Goal: Task Accomplishment & Management: Manage account settings

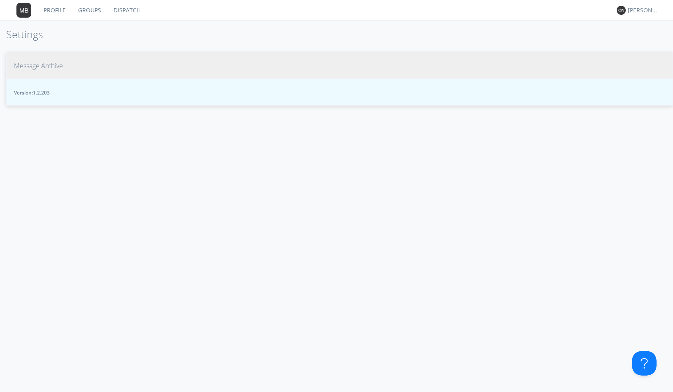
click at [60, 66] on span "Message Archive" at bounding box center [38, 65] width 49 height 9
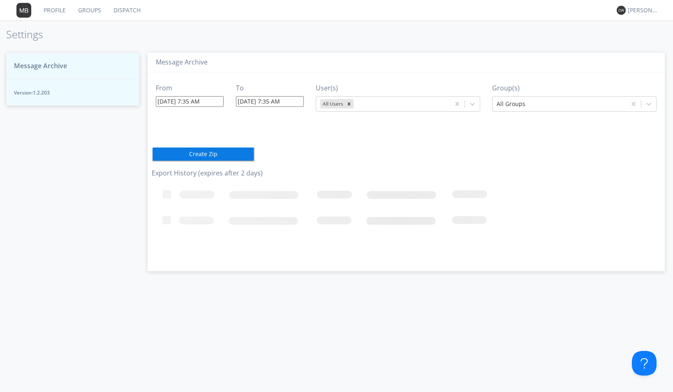
click at [218, 102] on input "[DATE] 7:35 AM" at bounding box center [190, 101] width 68 height 11
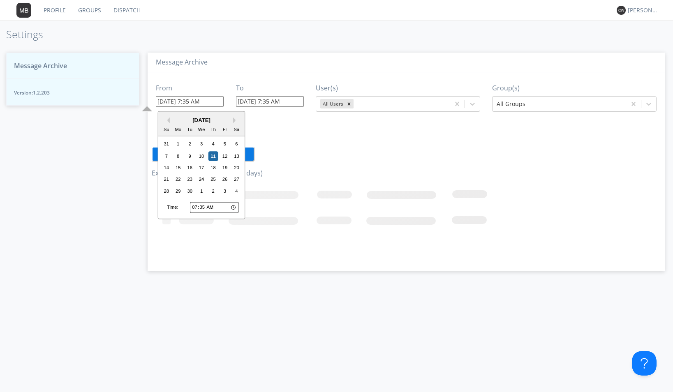
click at [195, 208] on input "07:35" at bounding box center [214, 207] width 49 height 11
type input "[DATE] 7:41 AM"
type input "08:35"
type input "[DATE] 8:35 AM"
click at [202, 208] on input "08:35" at bounding box center [214, 207] width 49 height 11
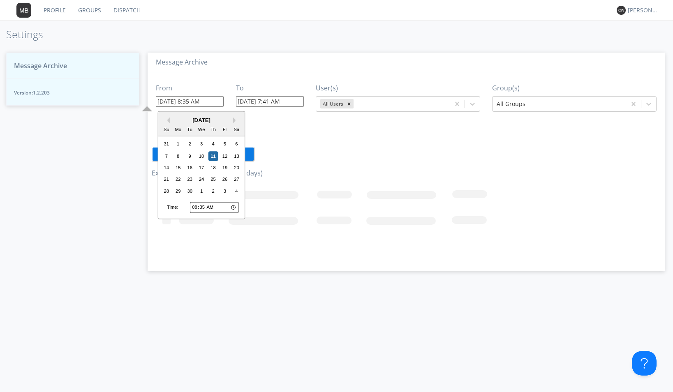
type input "08:03"
type input "[DATE] 8:03 AM"
type input "08:30"
click at [201, 156] on div "10" at bounding box center [201, 156] width 10 height 10
type input "[DATE] 8:30 AM"
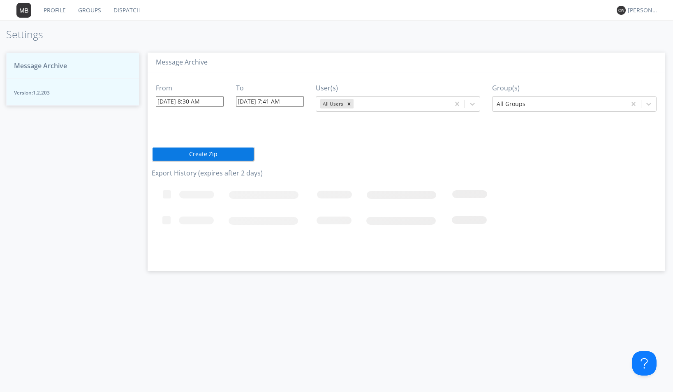
click at [296, 102] on input "[DATE] 7:41 AM" at bounding box center [270, 101] width 68 height 11
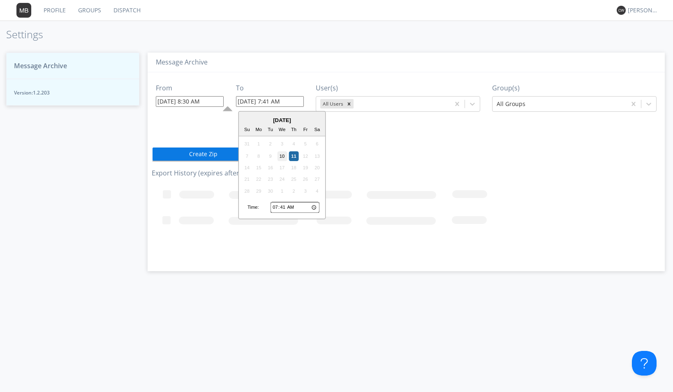
click at [285, 155] on div "10" at bounding box center [282, 156] width 10 height 10
type input "[DATE] 7:41 AM"
click at [302, 103] on input "[DATE] 7:41 AM" at bounding box center [270, 101] width 68 height 11
click at [277, 207] on input "07:41" at bounding box center [294, 207] width 49 height 11
type input "09:41"
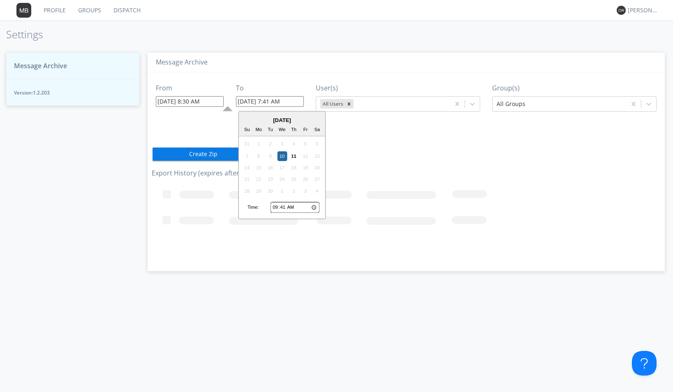
type input "[DATE] 9:41 AM"
type input "09:01"
type input "[DATE] 9:01 AM"
type input "09:15"
type input "[DATE] 9:15 AM"
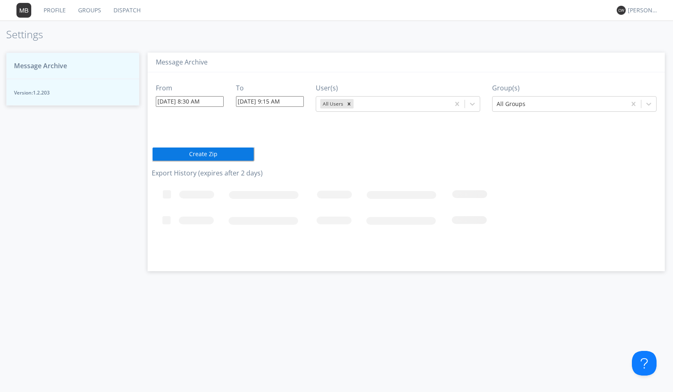
click at [360, 188] on icon "Loading..." at bounding box center [378, 222] width 452 height 82
click at [214, 155] on button "Create Zip" at bounding box center [203, 154] width 103 height 15
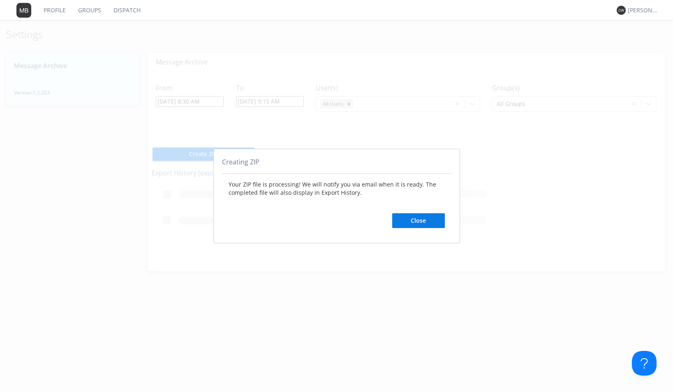
click at [413, 225] on button "Close" at bounding box center [418, 220] width 53 height 15
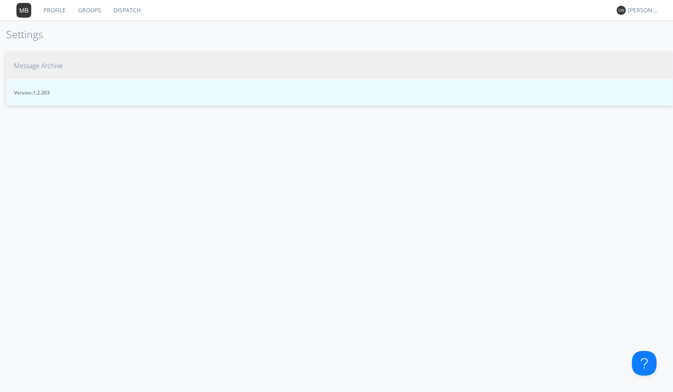
click at [60, 65] on span "Message Archive" at bounding box center [38, 65] width 49 height 9
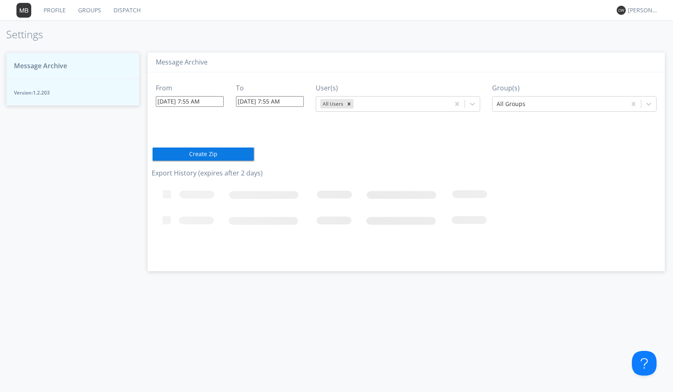
click at [60, 65] on span "Message Archive" at bounding box center [40, 65] width 53 height 9
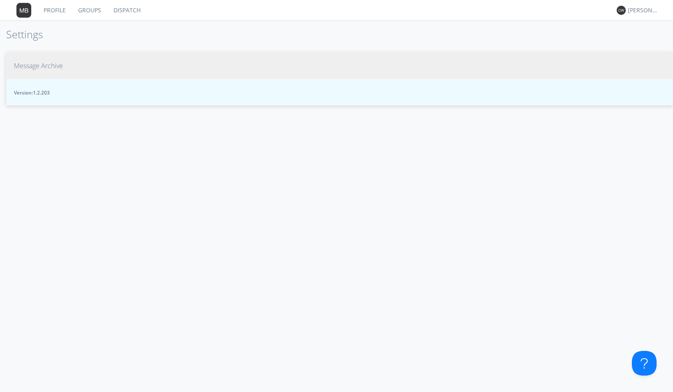
click at [58, 65] on span "Message Archive" at bounding box center [38, 65] width 49 height 9
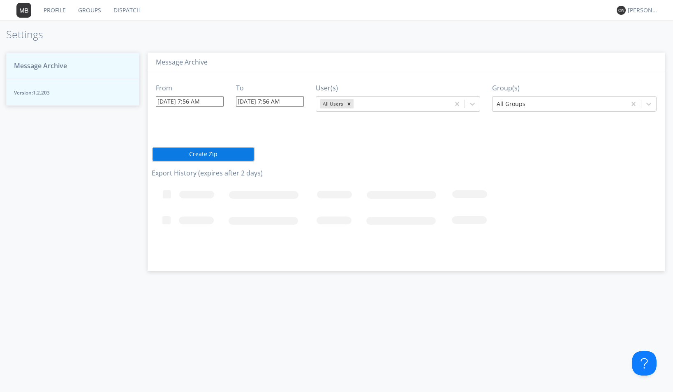
click at [214, 102] on input "09/11/2025 7:56 AM" at bounding box center [190, 101] width 68 height 11
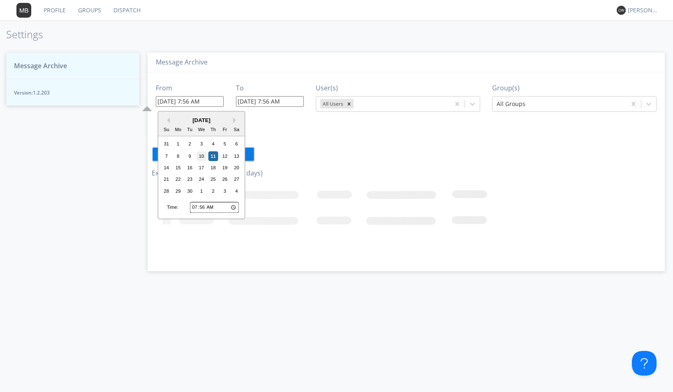
click at [201, 155] on div "10" at bounding box center [201, 156] width 10 height 10
type input "09/10/2025 7:56 AM"
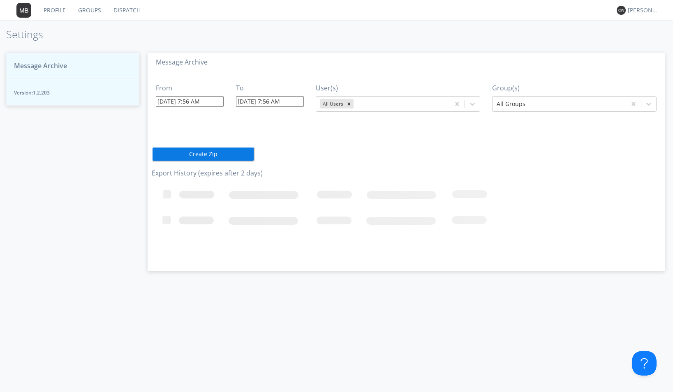
click at [213, 102] on input "09/10/2025 7:56 AM" at bounding box center [190, 101] width 68 height 11
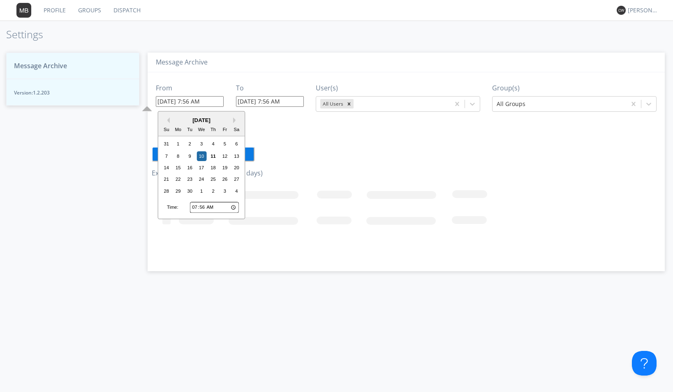
click at [196, 209] on input "07:56" at bounding box center [214, 207] width 49 height 11
type input "08:56"
type input "09/10/2025 8:56 AM"
click at [203, 209] on input "08:56" at bounding box center [214, 207] width 49 height 11
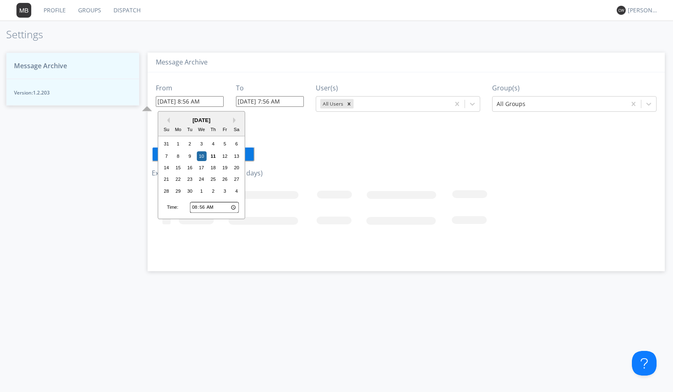
type input "08:01"
type input "09/10/2025 8:01 AM"
type input "08:15"
type input "09/10/2025 8:15 AM"
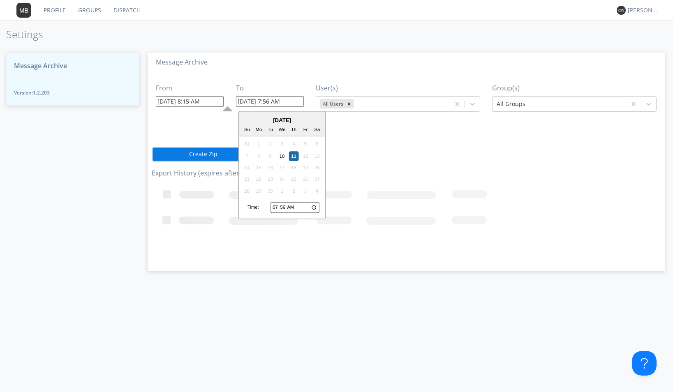
click at [294, 102] on input "09/11/2025 7:56 AM" at bounding box center [270, 101] width 68 height 11
click at [298, 99] on input "09/11/2025 7:56 AM" at bounding box center [270, 101] width 68 height 11
click at [274, 207] on input "07:56" at bounding box center [294, 207] width 49 height 11
type input "08:56"
type input "09/11/2025 8:56 AM"
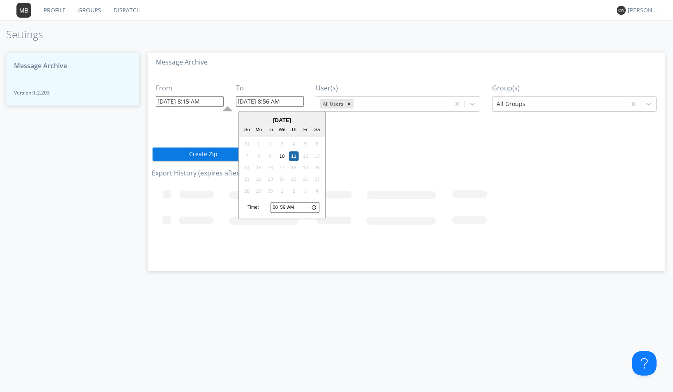
click at [274, 207] on input "08:56" at bounding box center [294, 207] width 49 height 11
type input "09:56"
type input "09/11/2025 9:56 AM"
click at [283, 208] on input "09:56" at bounding box center [294, 207] width 49 height 11
type input "09:01"
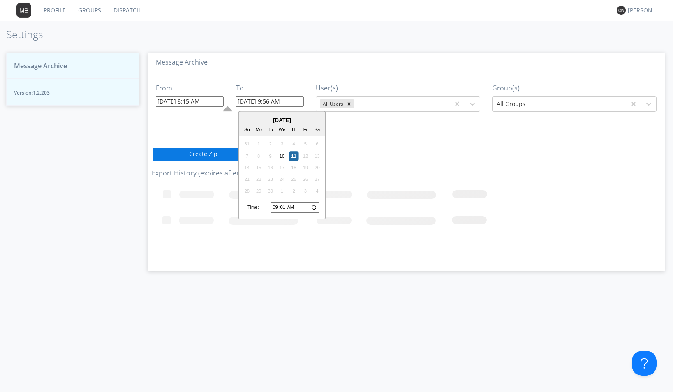
type input "09/11/2025 9:01 AM"
type input "09:15"
type input "09/11/2025 9:15 AM"
click at [358, 162] on div "From 09/10/2025 8:15 AM To 09/11/2025 9:15 AM September 2025 Su Mo Tu We Th Fr …" at bounding box center [406, 168] width 509 height 193
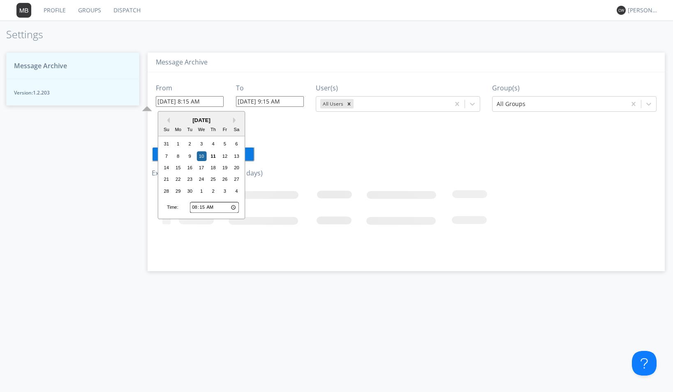
click at [216, 101] on input "09/10/2025 8:15 AM" at bounding box center [190, 101] width 68 height 11
click at [188, 155] on div "9" at bounding box center [190, 156] width 10 height 10
type input "09/09/2025 8:15 AM"
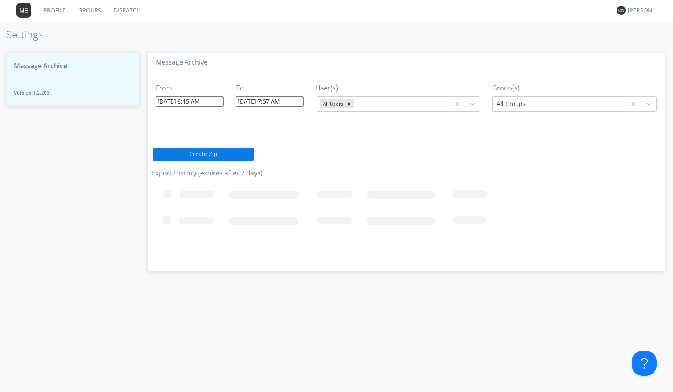
click at [298, 101] on input "09/11/2025 7:57 AM" at bounding box center [270, 101] width 68 height 11
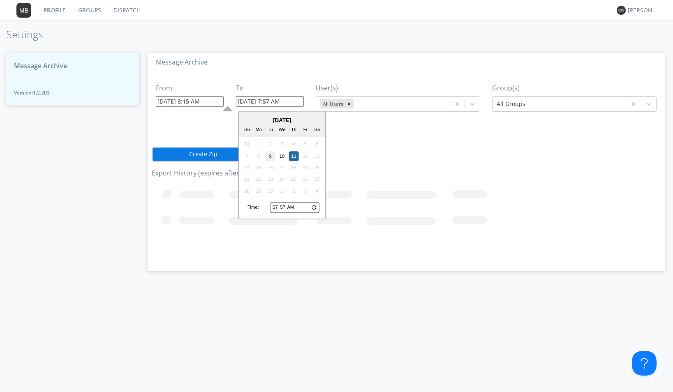
click at [273, 157] on div "9" at bounding box center [271, 156] width 10 height 10
type input "09/09/2025 7:57 AM"
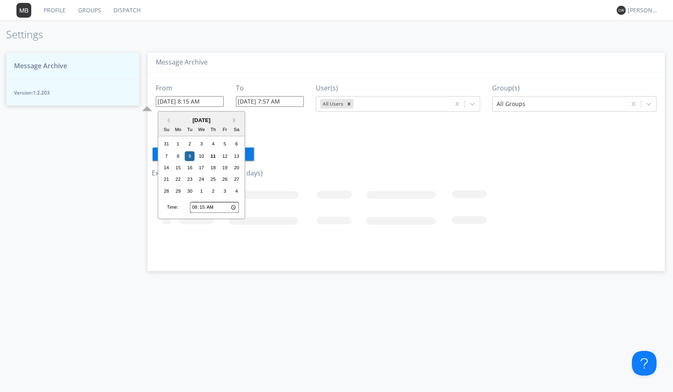
click at [221, 102] on input "09/09/2025 8:15 AM" at bounding box center [190, 101] width 68 height 11
click at [201, 155] on div "10" at bounding box center [201, 156] width 10 height 10
type input "09/10/2025 8:15 AM"
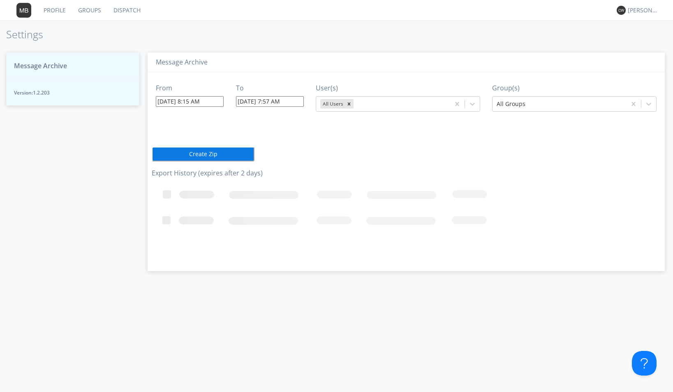
click at [298, 100] on input "09/11/2025 7:57 AM" at bounding box center [270, 101] width 68 height 11
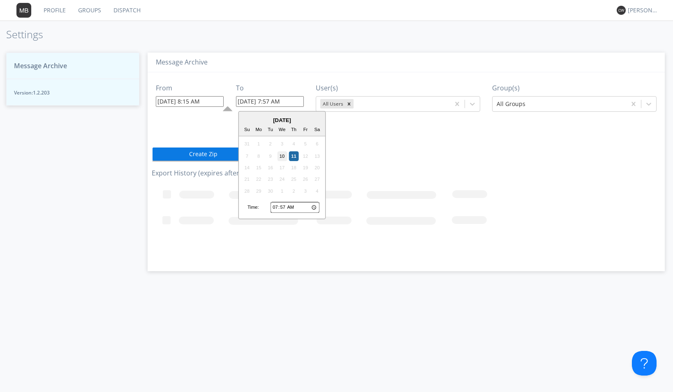
click at [282, 155] on div "10" at bounding box center [282, 156] width 10 height 10
type input "09/10/2025 7:57 AM"
click at [296, 102] on input "09/10/2025 7:57 AM" at bounding box center [270, 101] width 68 height 11
click at [275, 206] on input "07:57" at bounding box center [294, 207] width 49 height 11
type input "09:57"
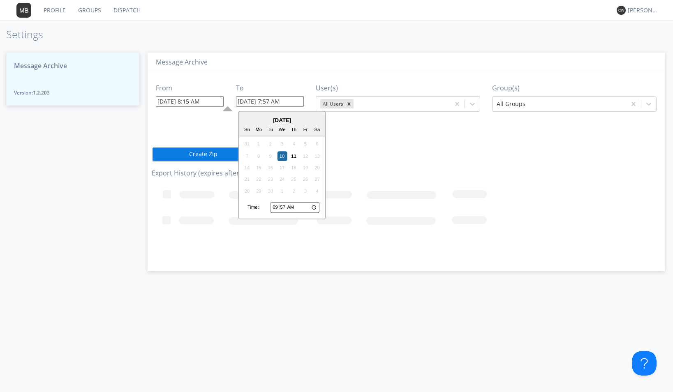
type input "09/10/2025 9:57 AM"
type input "09:01"
type input "[DATE] 9:01 AM"
type input "09:15"
type input "[DATE] 9:15 AM"
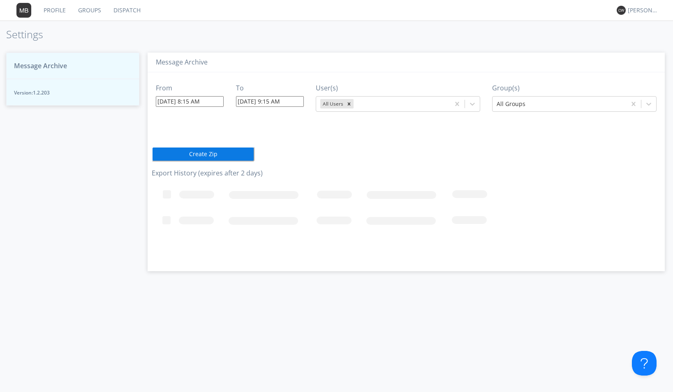
click at [349, 139] on div "From 09/10/2025 8:15 AM To 09/10/2025 9:15 AM User(s) All Users Group(s) All Gr…" at bounding box center [406, 168] width 509 height 193
click at [472, 104] on icon at bounding box center [472, 104] width 5 height 3
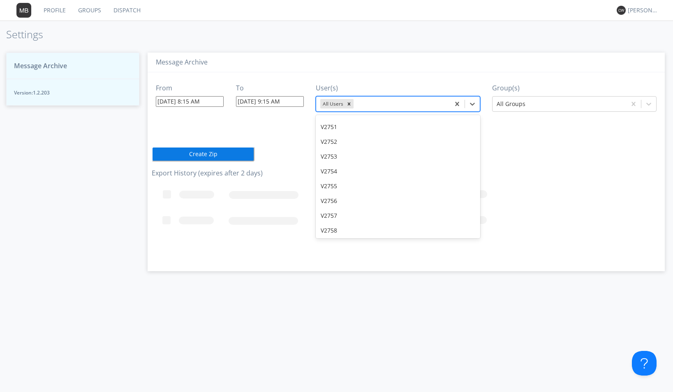
scroll to position [10555, 0]
drag, startPoint x: 479, startPoint y: 120, endPoint x: 471, endPoint y: 208, distance: 88.3
click at [471, 218] on div "V2761" at bounding box center [398, 225] width 164 height 15
click at [472, 104] on icon at bounding box center [472, 104] width 5 height 3
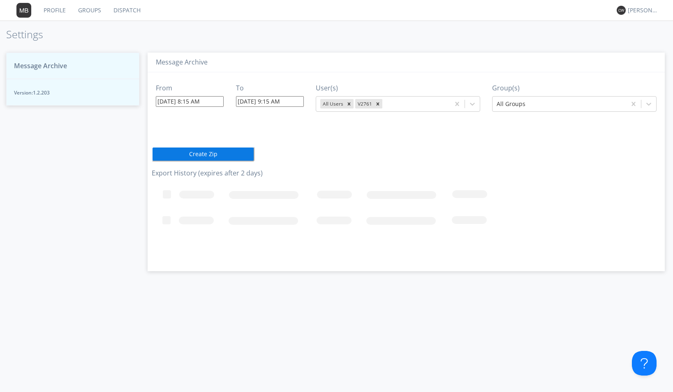
click at [482, 208] on icon "Loading..." at bounding box center [378, 222] width 452 height 82
click at [470, 104] on icon at bounding box center [472, 104] width 8 height 8
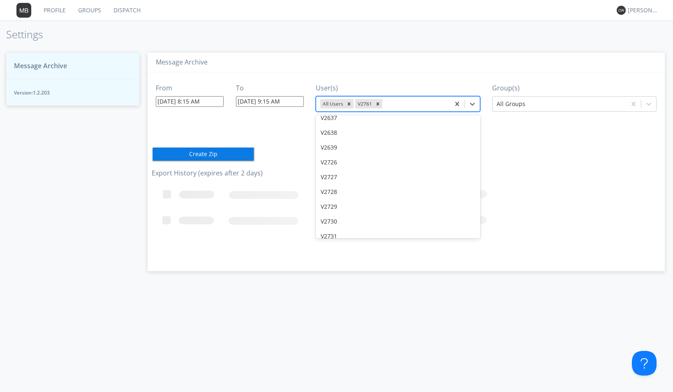
scroll to position [10347, 0]
click at [333, 175] on div "V2744" at bounding box center [398, 182] width 164 height 15
click at [349, 102] on icon "Remove All Users" at bounding box center [349, 104] width 6 height 6
click at [343, 102] on icon "Remove V2761" at bounding box center [343, 104] width 6 height 6
click at [649, 106] on icon at bounding box center [649, 104] width 8 height 8
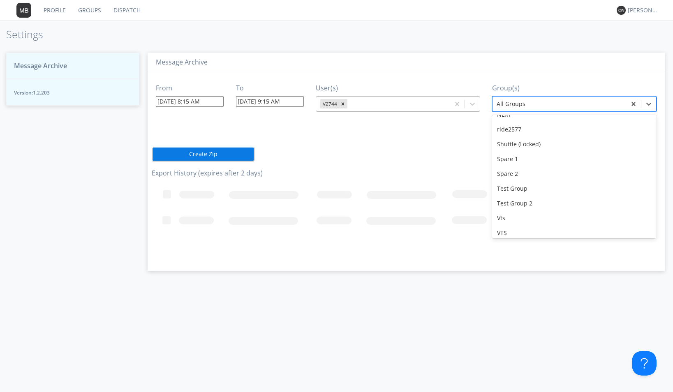
scroll to position [72, 0]
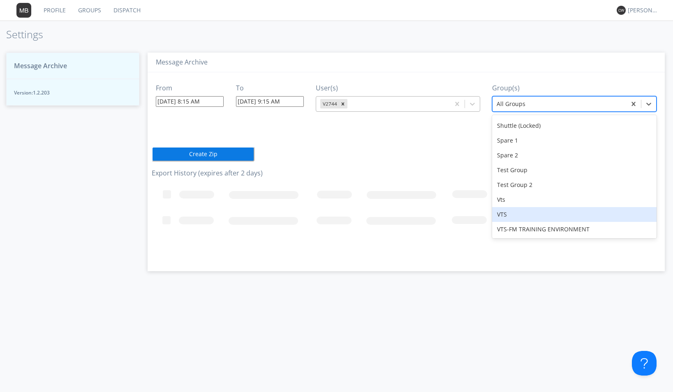
click at [513, 214] on div "VTS" at bounding box center [574, 214] width 164 height 15
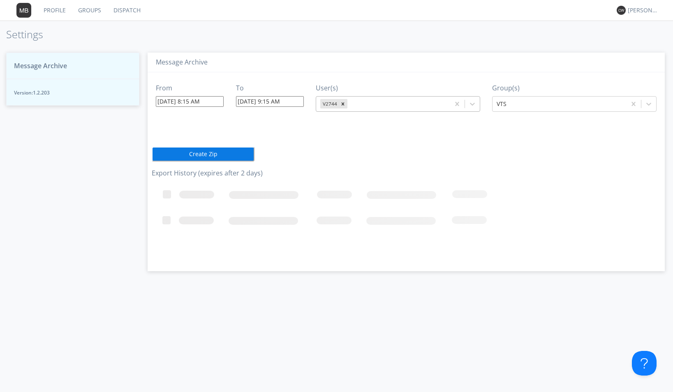
click at [231, 157] on button "Create Zip" at bounding box center [203, 154] width 103 height 15
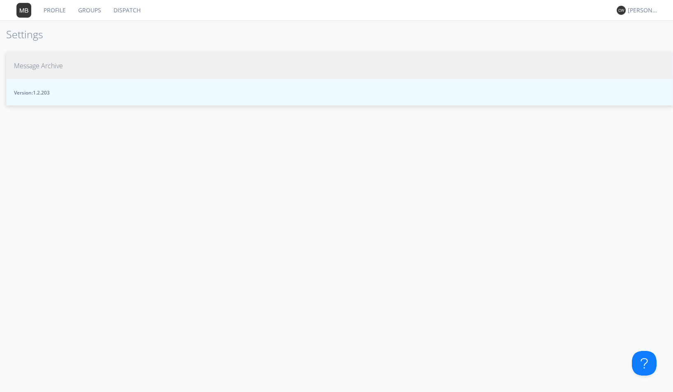
click at [49, 66] on span "Message Archive" at bounding box center [38, 65] width 49 height 9
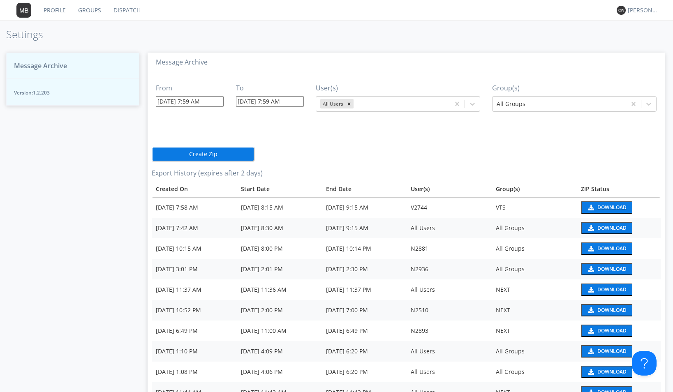
click at [604, 206] on div "Download" at bounding box center [611, 207] width 29 height 5
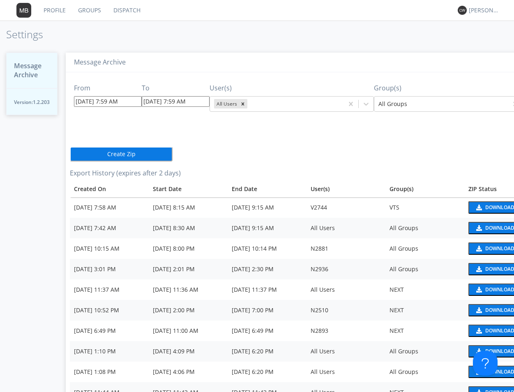
click at [273, 40] on div "Profile Groups Dispatch Carol Winter * Settings Message Archive Version: 1.2.20…" at bounding box center [257, 196] width 514 height 392
click at [122, 12] on link "Dispatch" at bounding box center [126, 10] width 39 height 21
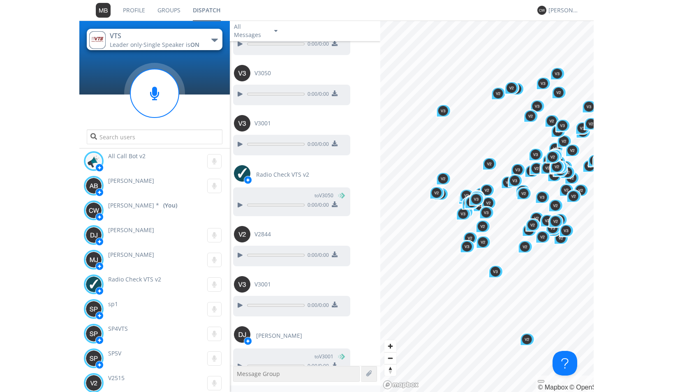
scroll to position [825, 0]
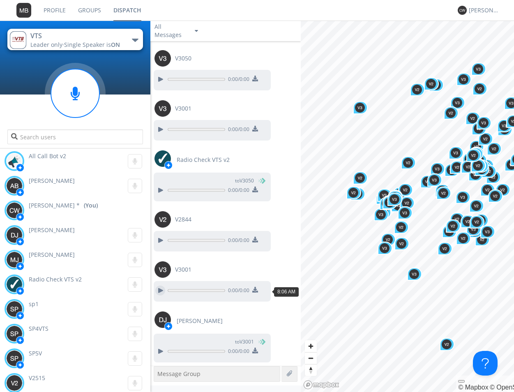
click at [162, 290] on div at bounding box center [160, 291] width 10 height 10
